Goal: Go to known website: Access a specific website the user already knows

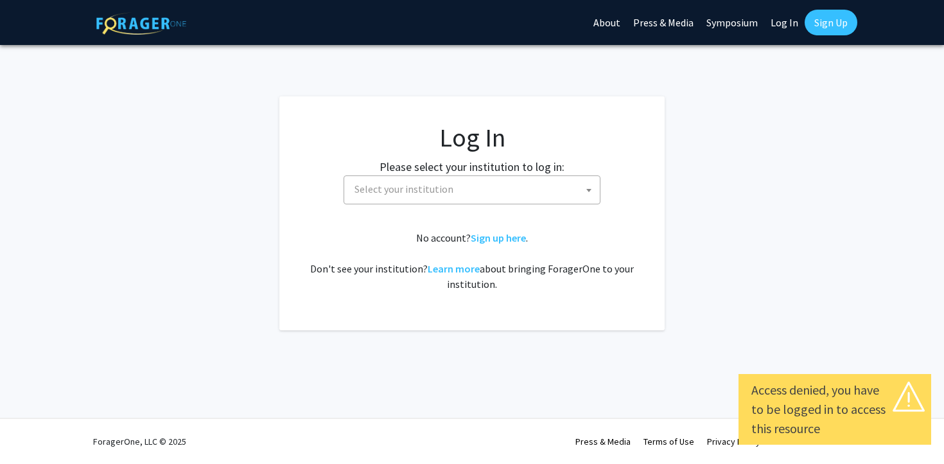
select select
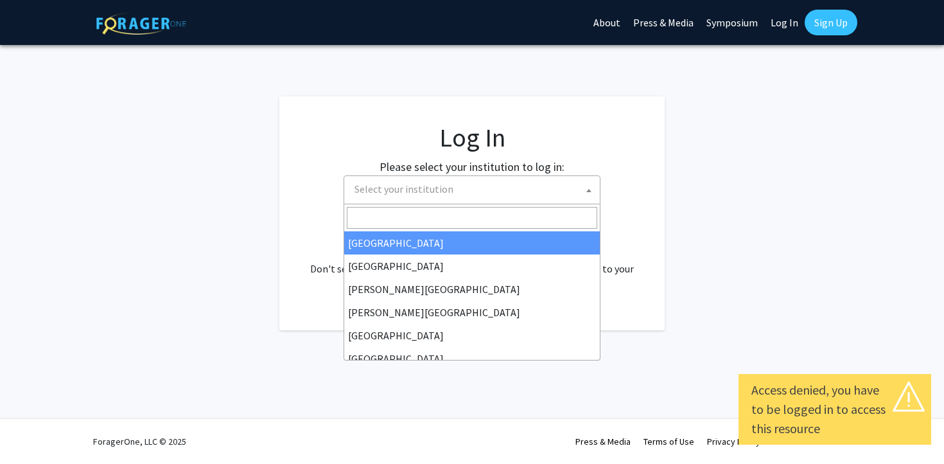
click at [510, 189] on span "Select your institution" at bounding box center [474, 189] width 251 height 26
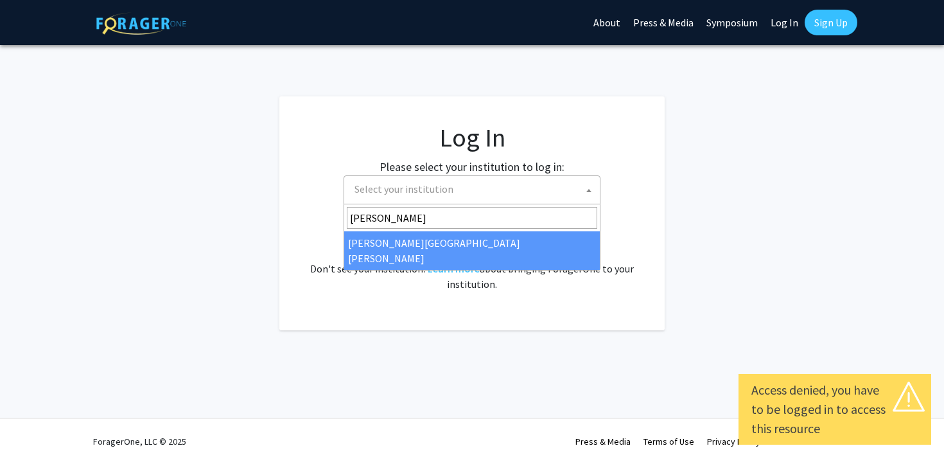
type input "[PERSON_NAME]"
select select "1"
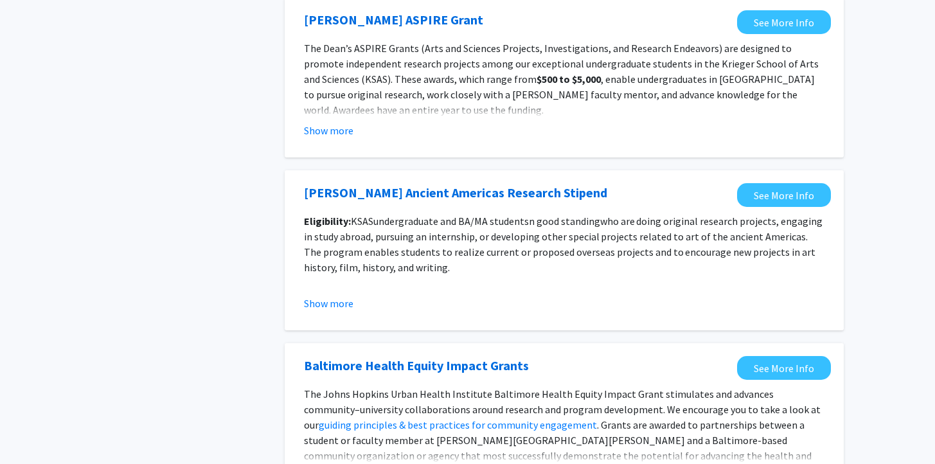
scroll to position [1459, 0]
